Goal: Task Accomplishment & Management: Use online tool/utility

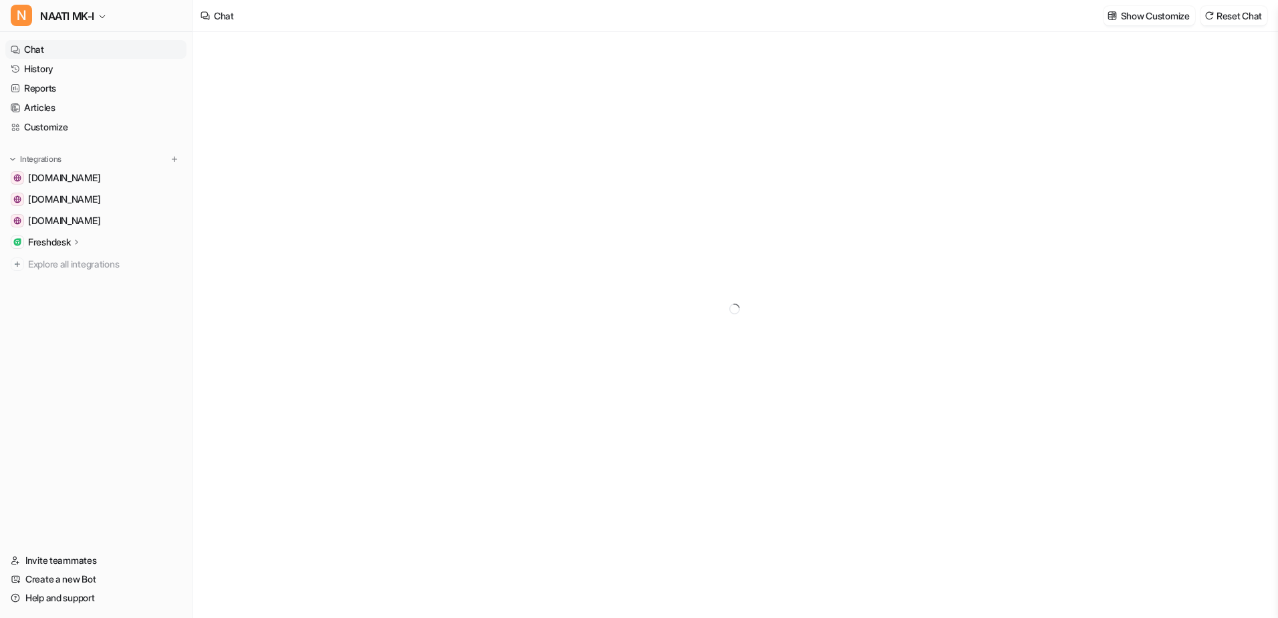
type textarea "**********"
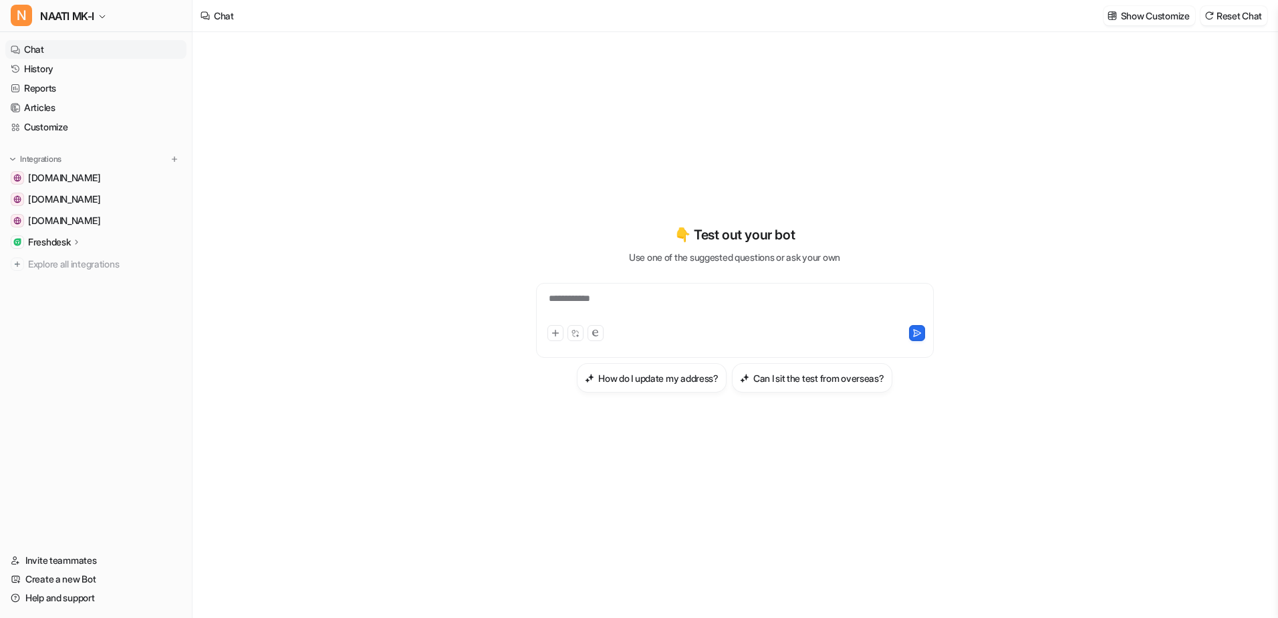
click at [53, 241] on p "Freshdesk" at bounding box center [49, 241] width 42 height 13
click at [47, 283] on p "Sources" at bounding box center [56, 280] width 34 height 13
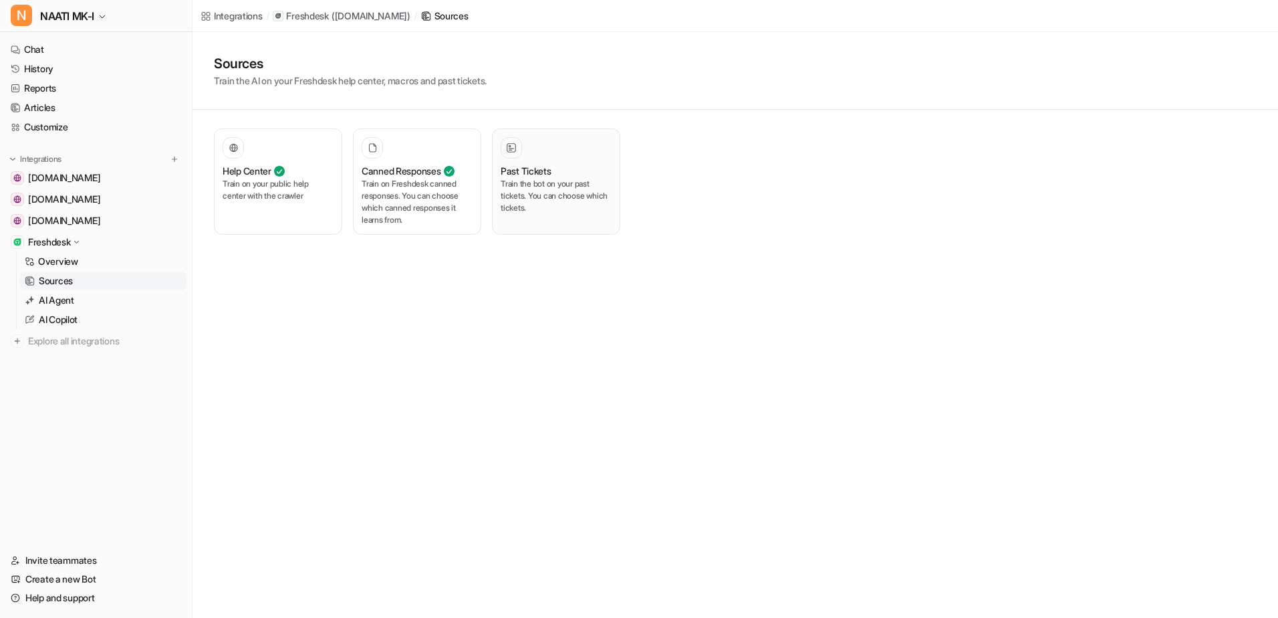
click at [525, 177] on h3 "Past Tickets" at bounding box center [526, 171] width 51 height 14
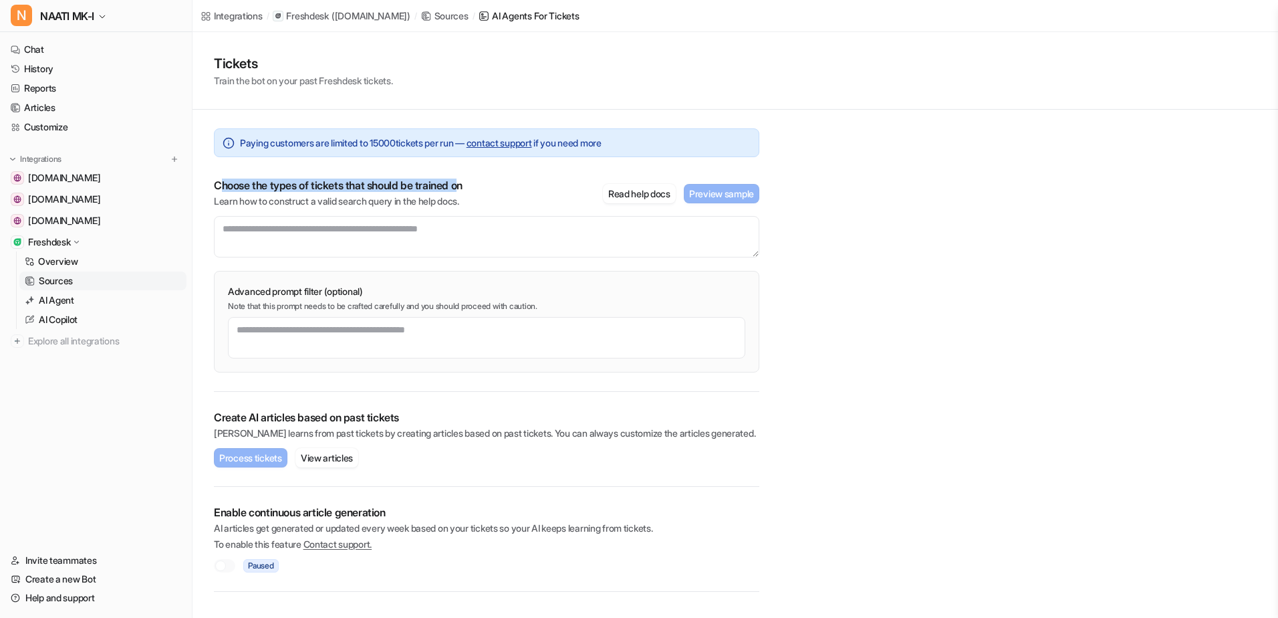
drag, startPoint x: 220, startPoint y: 185, endPoint x: 468, endPoint y: 186, distance: 248.0
click at [463, 186] on p "Choose the types of tickets that should be trained on" at bounding box center [338, 184] width 249 height 13
drag, startPoint x: 213, startPoint y: 185, endPoint x: 473, endPoint y: 186, distance: 260.0
click at [473, 186] on div "Paying customers are limited to 15000 tickets per run — contact support if you …" at bounding box center [487, 351] width 588 height 482
click at [614, 191] on button "Read help docs" at bounding box center [639, 193] width 73 height 19
